Goal: Find contact information: Obtain details needed to contact an individual or organization

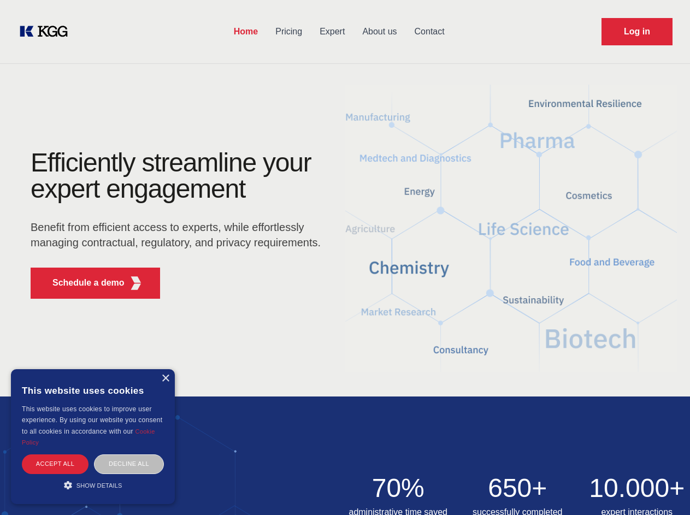
click at [345, 257] on div "Efficiently streamline your expert engagement Benefit from efficient access to …" at bounding box center [179, 229] width 332 height 158
click at [82, 283] on p "Schedule a demo" at bounding box center [88, 282] width 72 height 13
click at [165, 379] on div "×" at bounding box center [165, 379] width 8 height 8
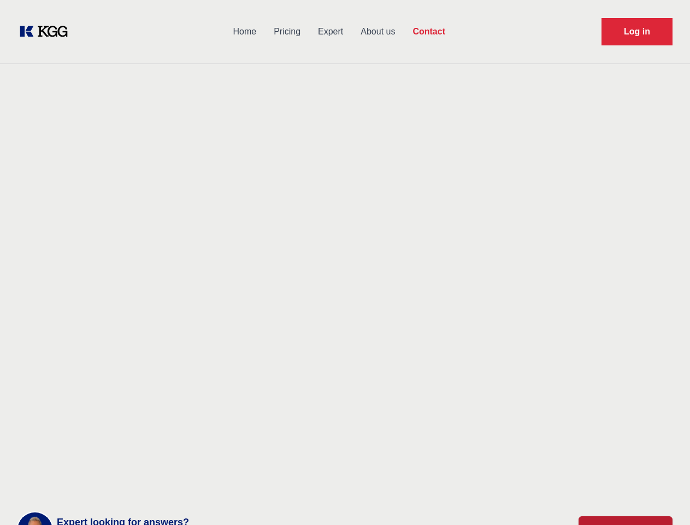
click at [129, 464] on div "Contact Information We would love to hear from you. Postal address [PERSON_NAME…" at bounding box center [153, 346] width 245 height 332
click at [93, 485] on main "Contact Any questions or remarks? Just write us a message and we will get back …" at bounding box center [345, 284] width 690 height 569
